Goal: Task Accomplishment & Management: Manage account settings

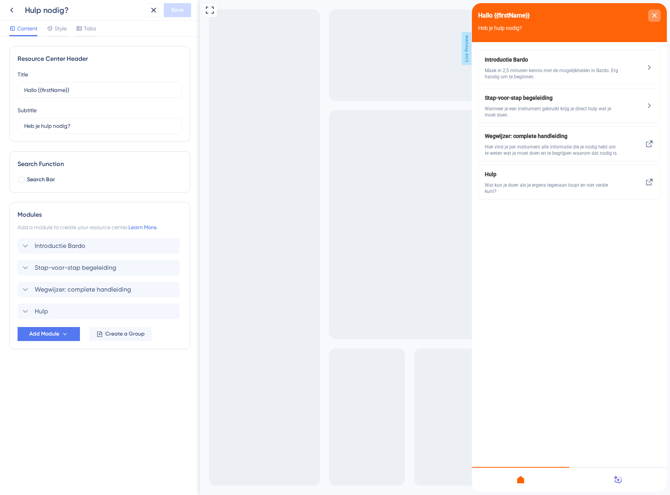
click at [655, 15] on icon "close resource center" at bounding box center [654, 15] width 4 height 4
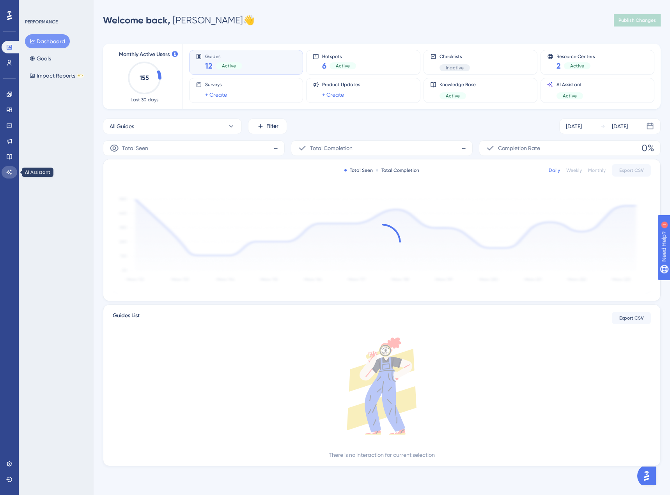
click at [12, 170] on link at bounding box center [10, 172] width 16 height 12
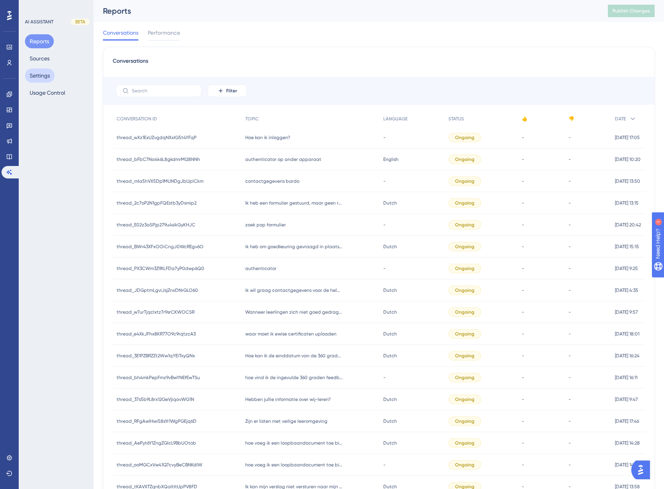
click at [51, 77] on button "Settings" at bounding box center [40, 76] width 30 height 14
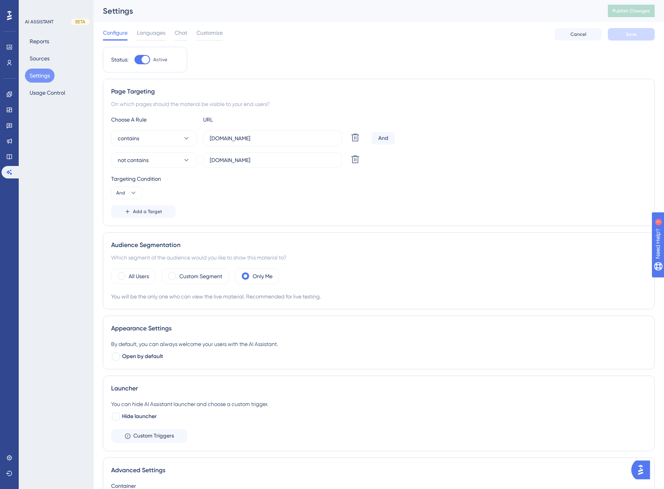
click at [136, 59] on div at bounding box center [142, 59] width 16 height 9
click at [134, 60] on input "Active" at bounding box center [134, 60] width 0 height 0
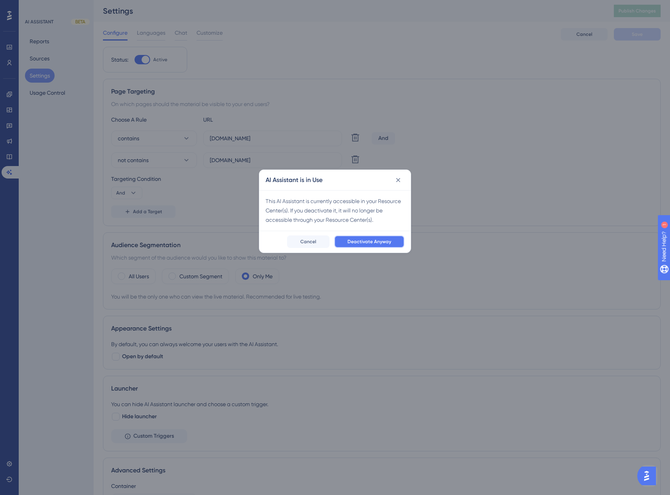
click at [364, 243] on span "Deactivate Anyway" at bounding box center [369, 241] width 44 height 6
checkbox input "false"
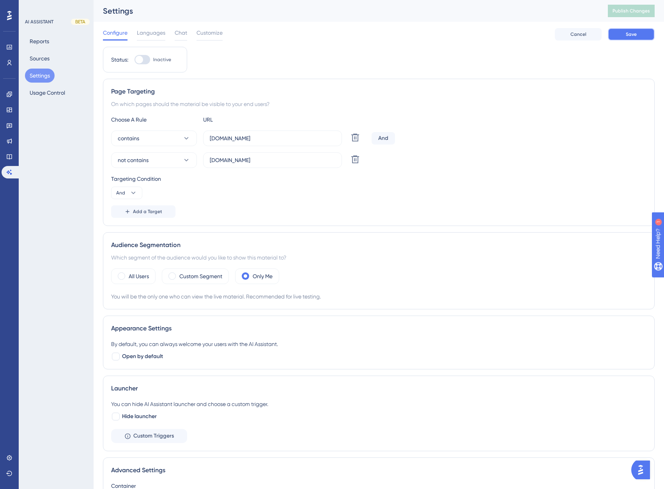
click at [641, 35] on button "Save" at bounding box center [631, 34] width 47 height 12
click at [642, 13] on span "Publish Changes" at bounding box center [630, 11] width 37 height 6
